Goal: Transaction & Acquisition: Purchase product/service

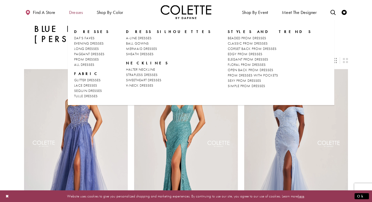
click at [79, 13] on span "Dresses" at bounding box center [76, 12] width 14 height 5
click at [228, 47] on span "CORSET BACK PROM DRESSES" at bounding box center [252, 48] width 49 height 5
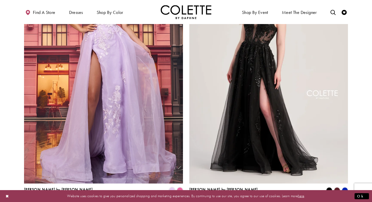
scroll to position [918, 0]
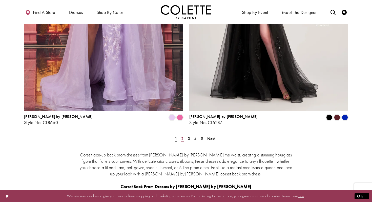
click at [183, 136] on span "2" at bounding box center [182, 138] width 2 height 5
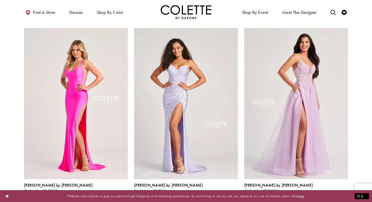
scroll to position [208, 0]
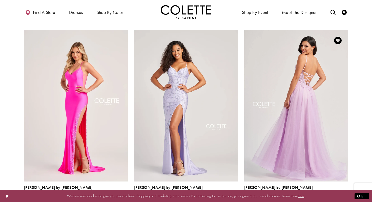
click at [326, 126] on img "Visit Colette by Daphne Style No. CL8100 Page" at bounding box center [296, 105] width 104 height 151
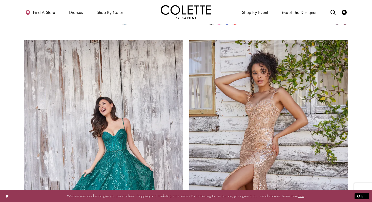
scroll to position [759, 0]
